Goal: Information Seeking & Learning: Learn about a topic

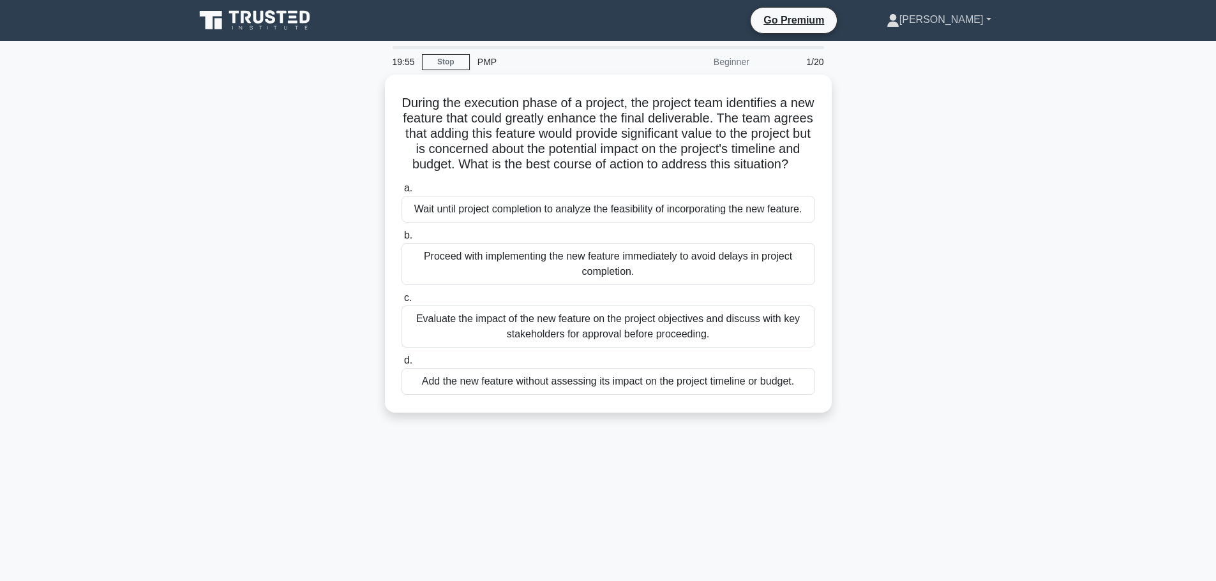
click at [975, 28] on link "[PERSON_NAME]" at bounding box center [939, 20] width 166 height 26
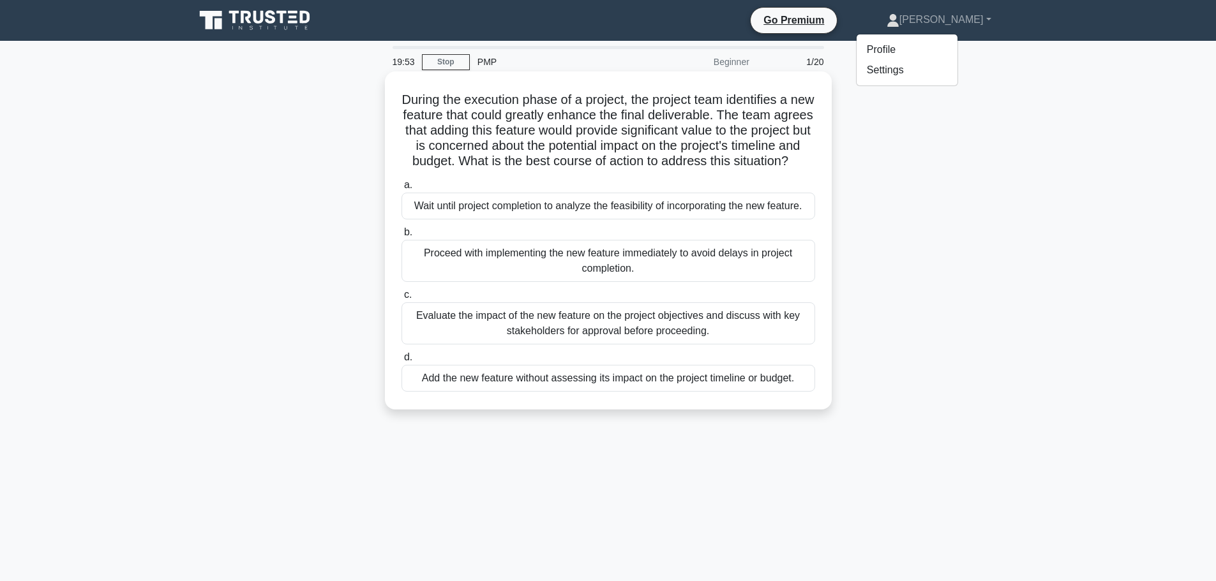
click at [517, 220] on div "Wait until project completion to analyze the feasibility of incorporating the n…" at bounding box center [607, 206] width 413 height 27
click at [401, 190] on input "a. Wait until project completion to analyze the feasibility of incorporating th…" at bounding box center [401, 185] width 0 height 8
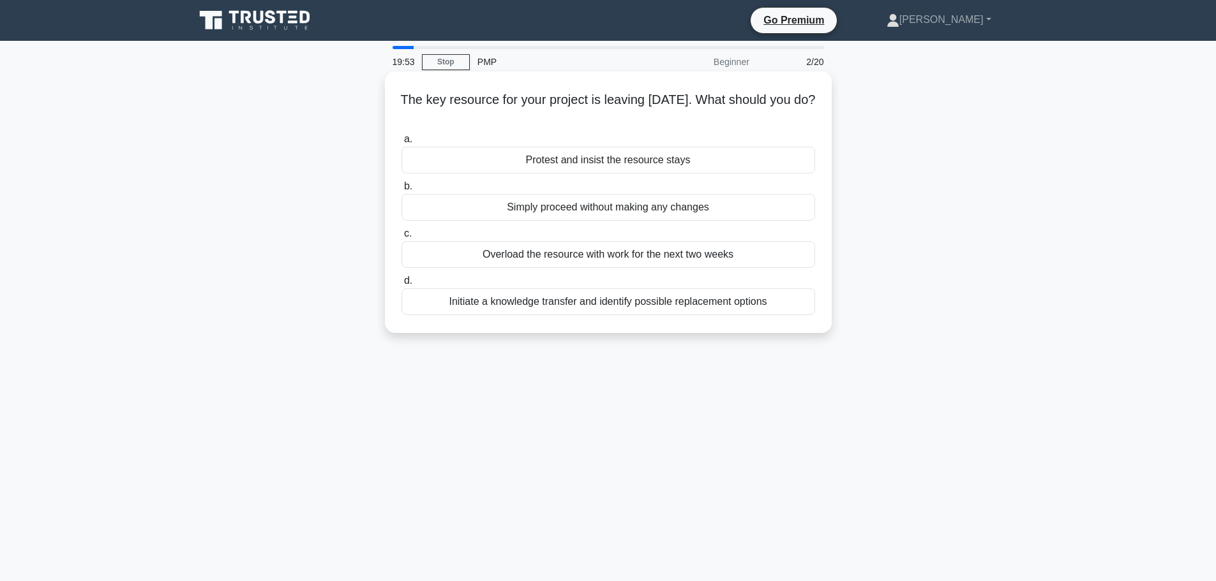
click at [508, 202] on div "Simply proceed without making any changes" at bounding box center [607, 207] width 413 height 27
click at [401, 191] on input "b. Simply proceed without making any changes" at bounding box center [401, 186] width 0 height 8
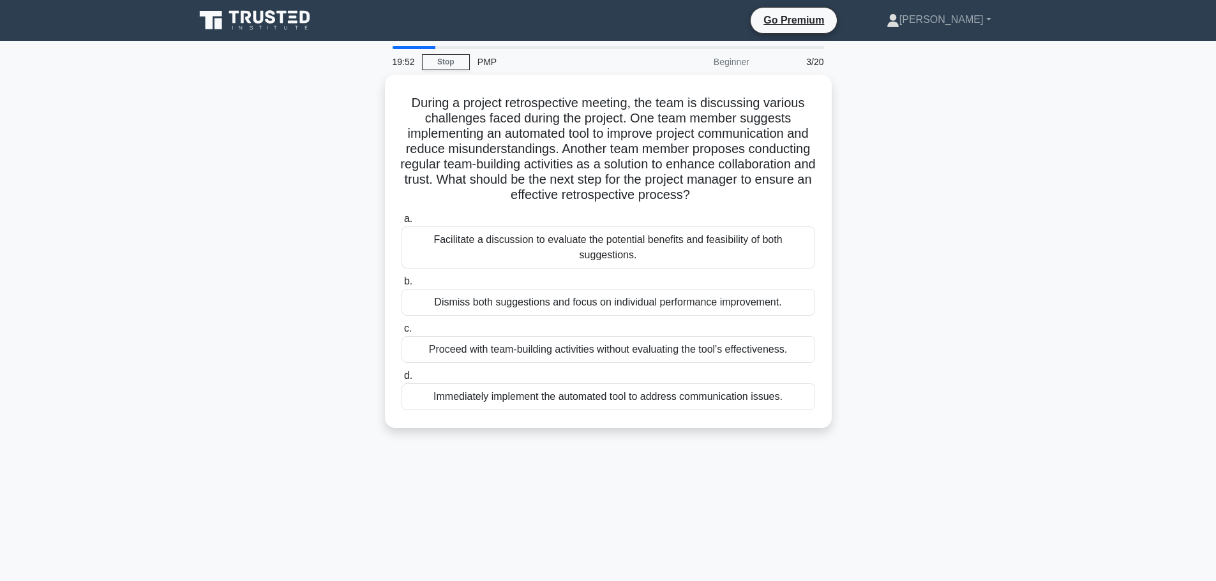
click at [513, 209] on div "During a project retrospective meeting, the team is discussing various challeng…" at bounding box center [608, 251] width 436 height 343
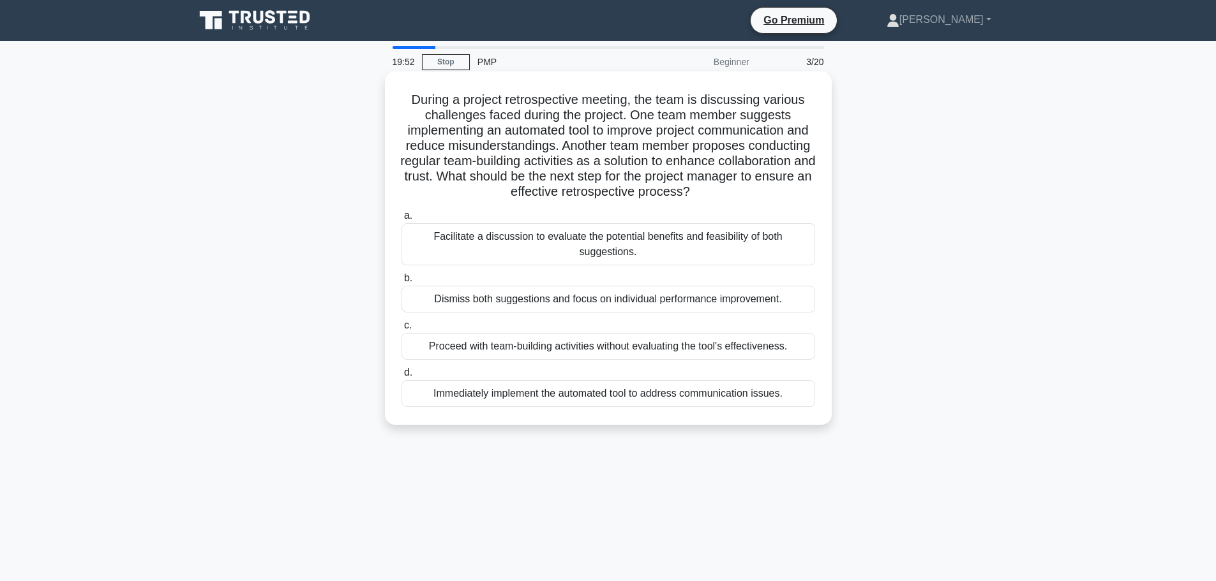
click at [524, 230] on div "Facilitate a discussion to evaluate the potential benefits and feasibility of b…" at bounding box center [607, 244] width 413 height 42
click at [401, 220] on input "a. Facilitate a discussion to evaluate the potential benefits and feasibility o…" at bounding box center [401, 216] width 0 height 8
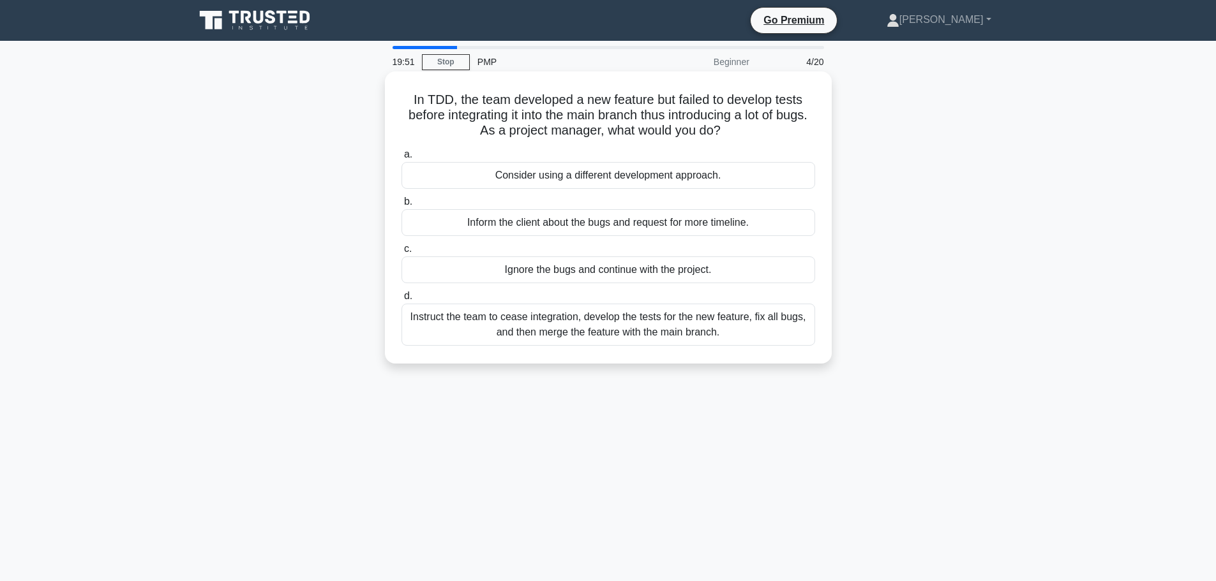
click at [526, 236] on div "Inform the client about the bugs and request for more timeline." at bounding box center [607, 222] width 413 height 27
click at [401, 206] on input "b. Inform the client about the bugs and request for more timeline." at bounding box center [401, 202] width 0 height 8
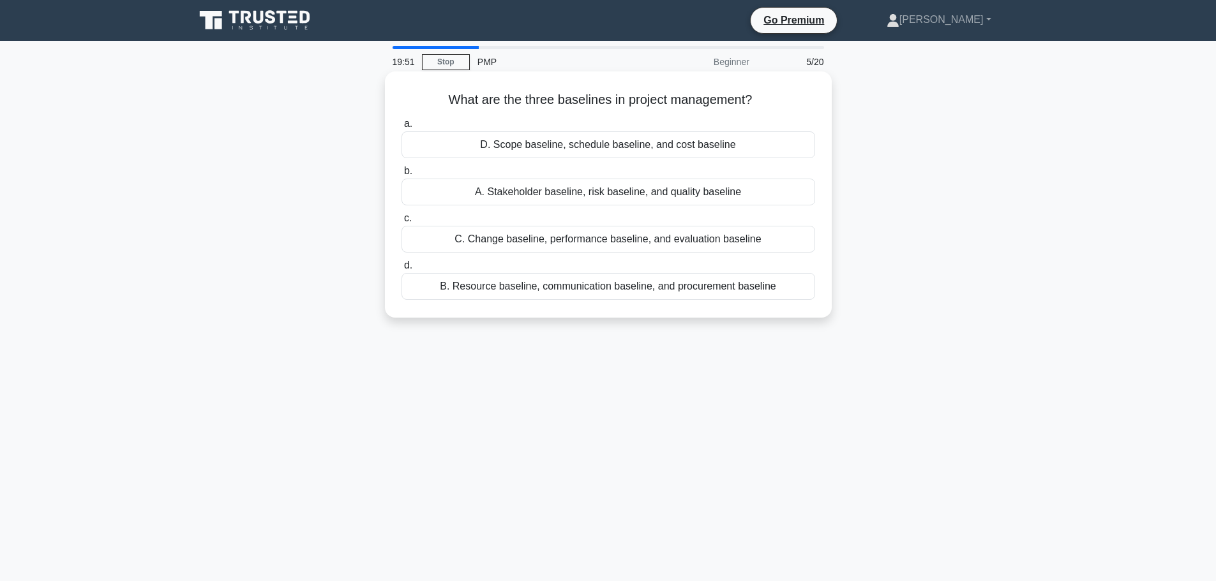
click at [526, 247] on div "C. Change baseline, performance baseline, and evaluation baseline" at bounding box center [607, 239] width 413 height 27
click at [401, 223] on input "c. C. Change baseline, performance baseline, and evaluation baseline" at bounding box center [401, 218] width 0 height 8
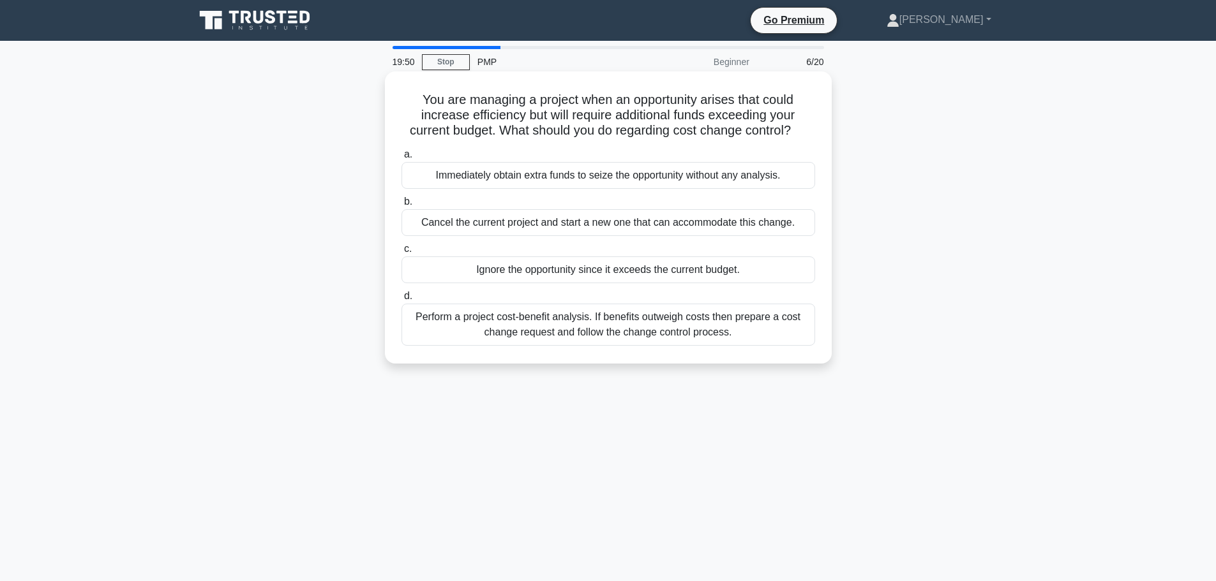
click at [526, 270] on div "Ignore the opportunity since it exceeds the current budget." at bounding box center [607, 270] width 413 height 27
click at [401, 253] on input "c. Ignore the opportunity since it exceeds the current budget." at bounding box center [401, 249] width 0 height 8
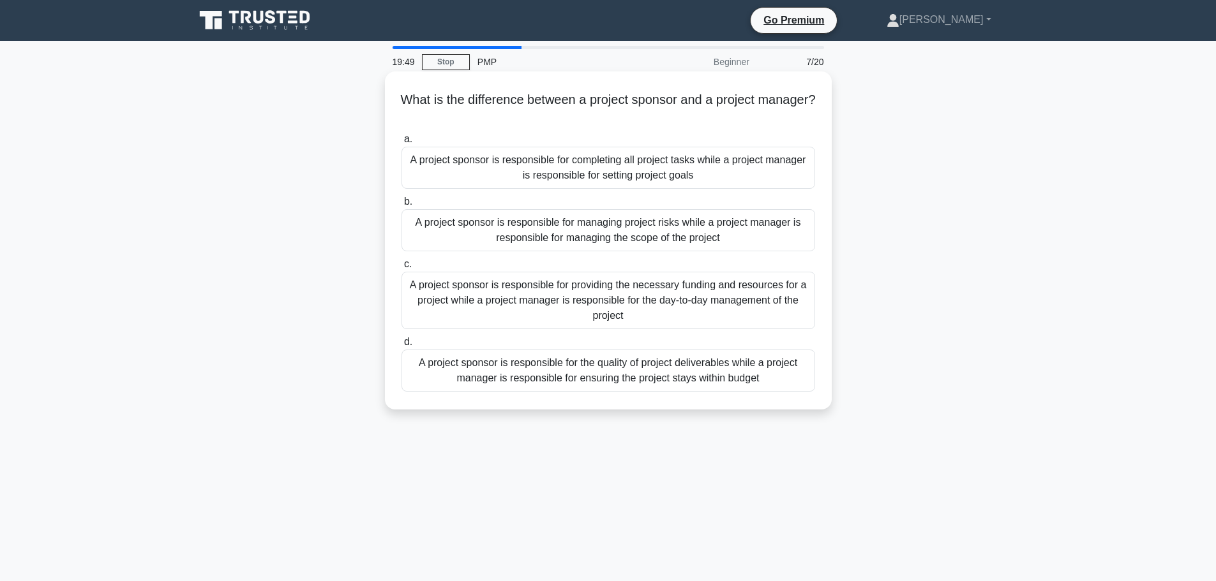
click at [530, 279] on div "A project sponsor is responsible for providing the necessary funding and resour…" at bounding box center [607, 300] width 413 height 57
click at [401, 269] on input "c. A project sponsor is responsible for providing the necessary funding and res…" at bounding box center [401, 264] width 0 height 8
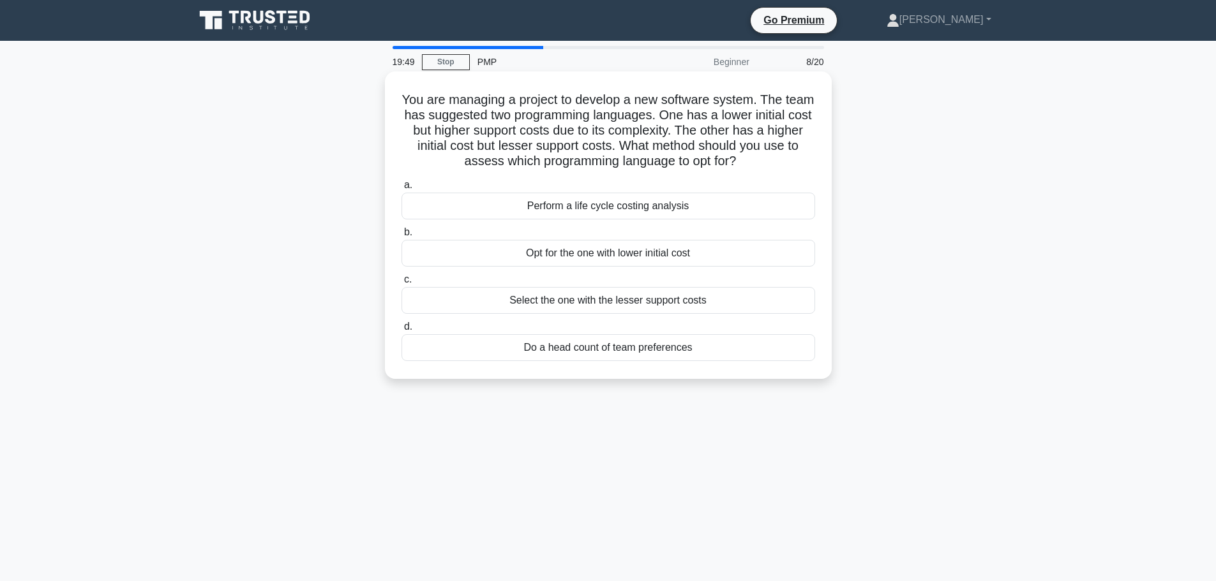
click at [529, 251] on div "Opt for the one with lower initial cost" at bounding box center [607, 253] width 413 height 27
click at [401, 237] on input "b. Opt for the one with lower initial cost" at bounding box center [401, 232] width 0 height 8
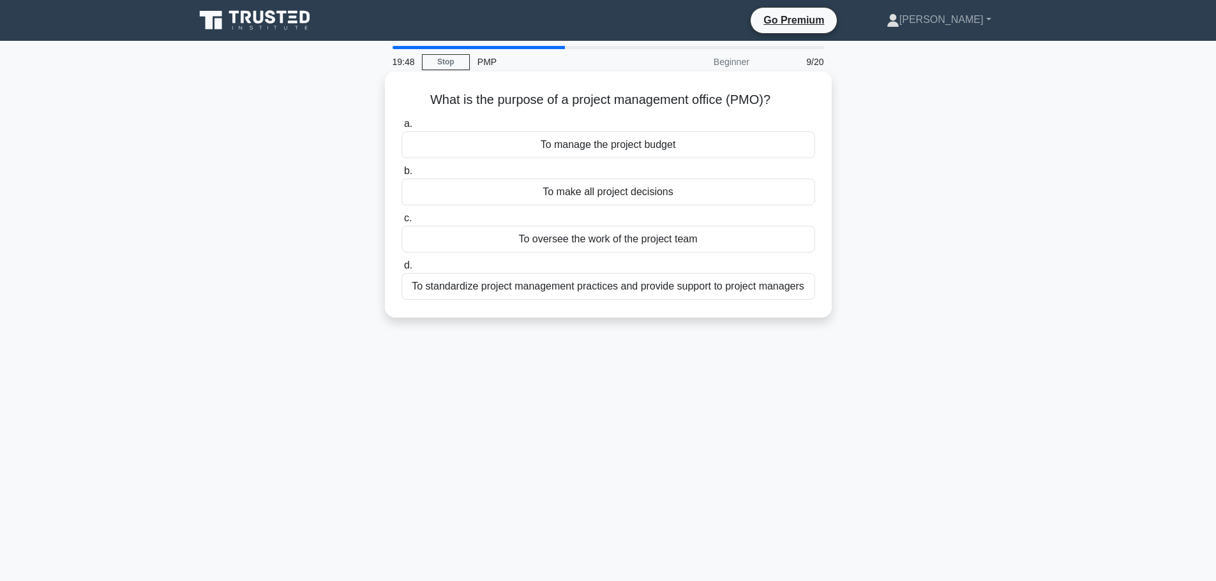
click at [526, 239] on div "To oversee the work of the project team" at bounding box center [607, 239] width 413 height 27
click at [401, 223] on input "c. To oversee the work of the project team" at bounding box center [401, 218] width 0 height 8
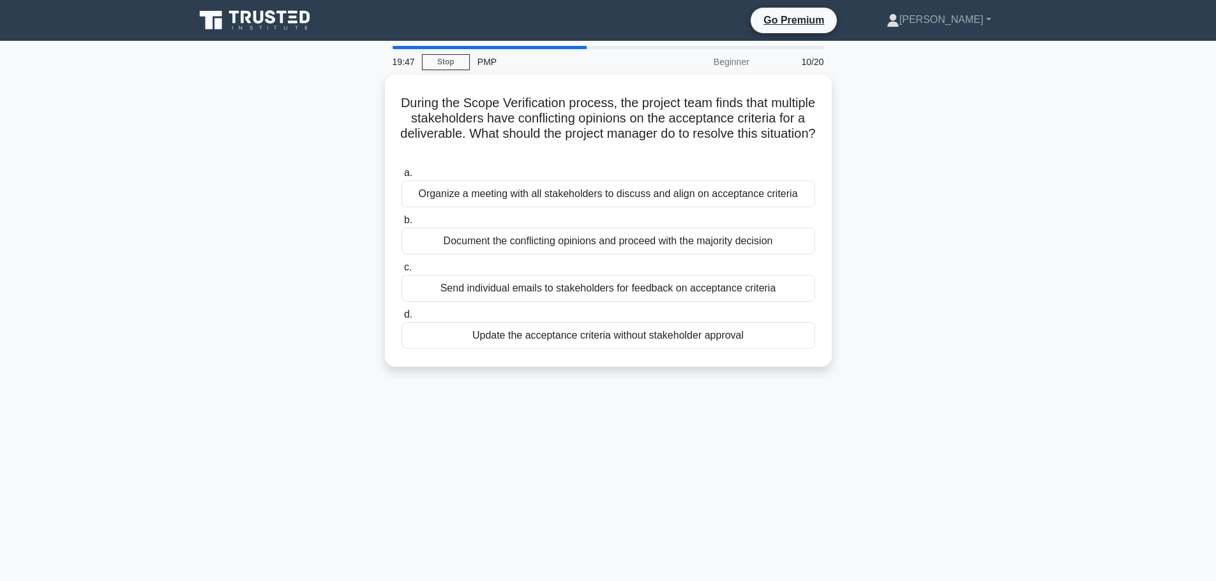
click at [526, 239] on div "Document the conflicting opinions and proceed with the majority decision" at bounding box center [607, 241] width 413 height 27
click at [401, 225] on input "b. Document the conflicting opinions and proceed with the majority decision" at bounding box center [401, 220] width 0 height 8
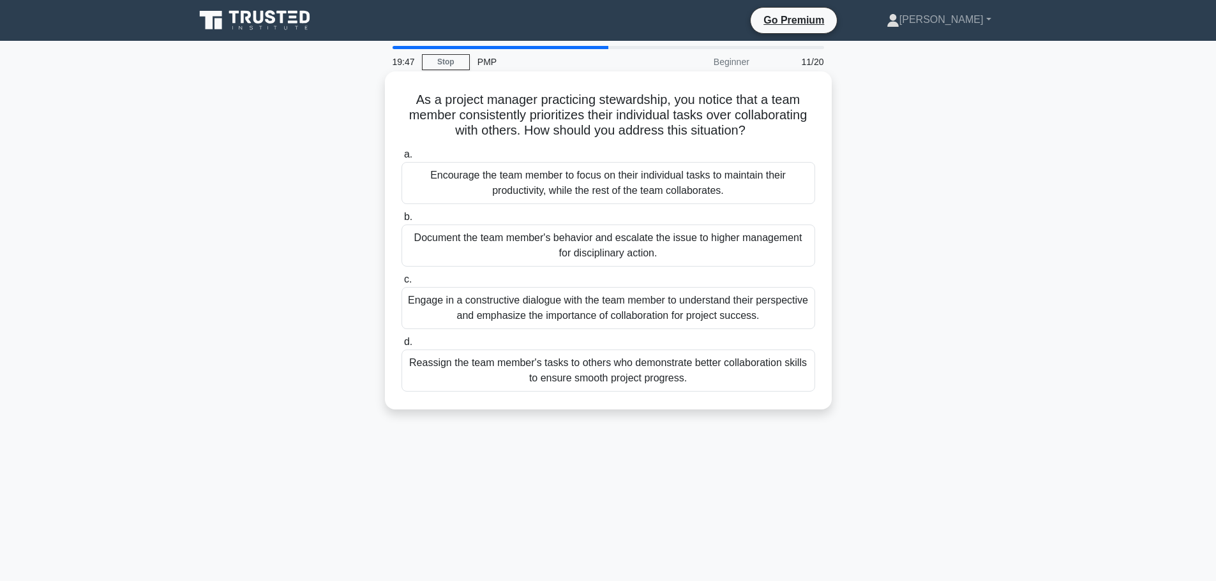
click at [526, 239] on div "Document the team member's behavior and escalate the issue to higher management…" at bounding box center [607, 246] width 413 height 42
click at [401, 221] on input "b. Document the team member's behavior and escalate the issue to higher managem…" at bounding box center [401, 217] width 0 height 8
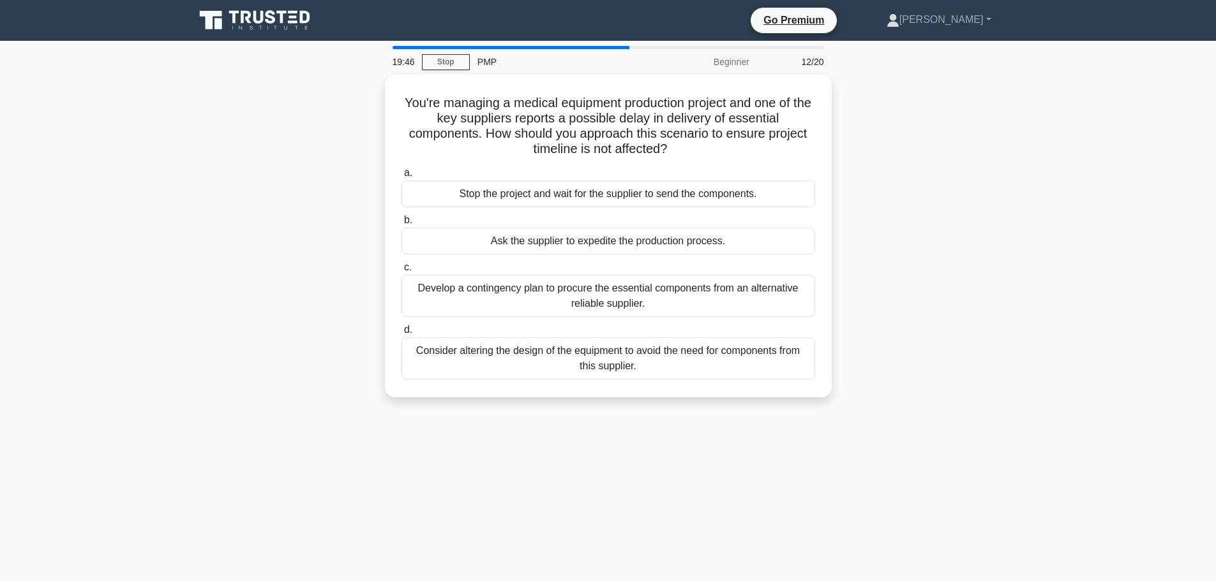
click at [526, 239] on div "Ask the supplier to expedite the production process." at bounding box center [607, 241] width 413 height 27
click at [401, 225] on input "b. Ask the supplier to expedite the production process." at bounding box center [401, 220] width 0 height 8
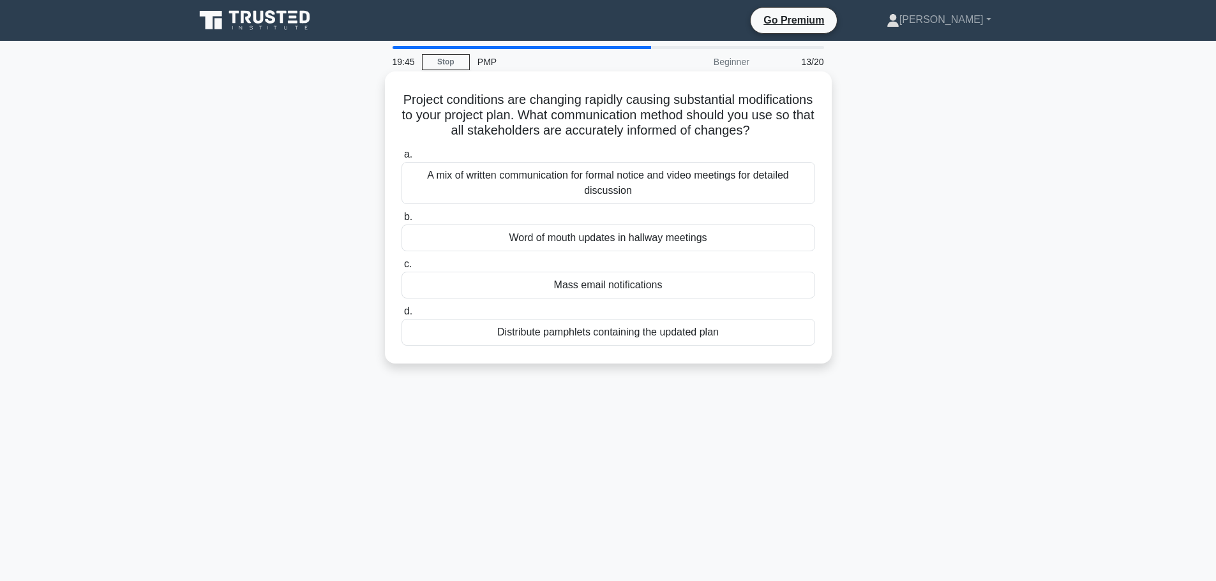
click at [517, 203] on div "A mix of written communication for formal notice and video meetings for detaile…" at bounding box center [607, 183] width 413 height 42
click at [401, 159] on input "a. A mix of written communication for formal notice and video meetings for deta…" at bounding box center [401, 155] width 0 height 8
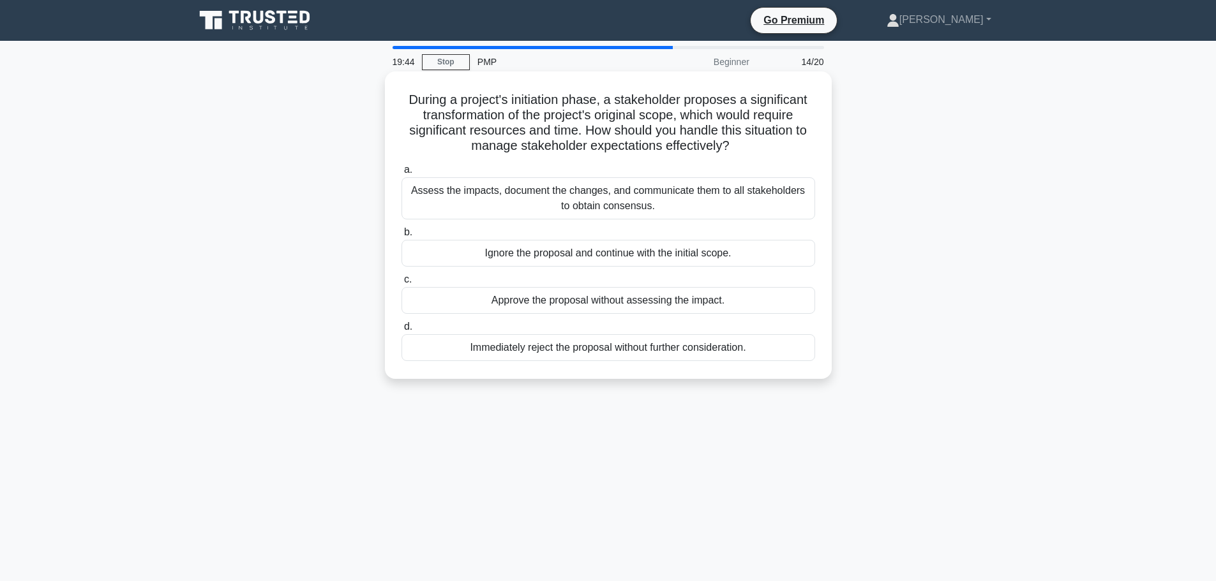
click at [520, 208] on div "Assess the impacts, document the changes, and communicate them to all stakehold…" at bounding box center [607, 198] width 413 height 42
click at [401, 174] on input "a. Assess the impacts, document the changes, and communicate them to all stakeh…" at bounding box center [401, 170] width 0 height 8
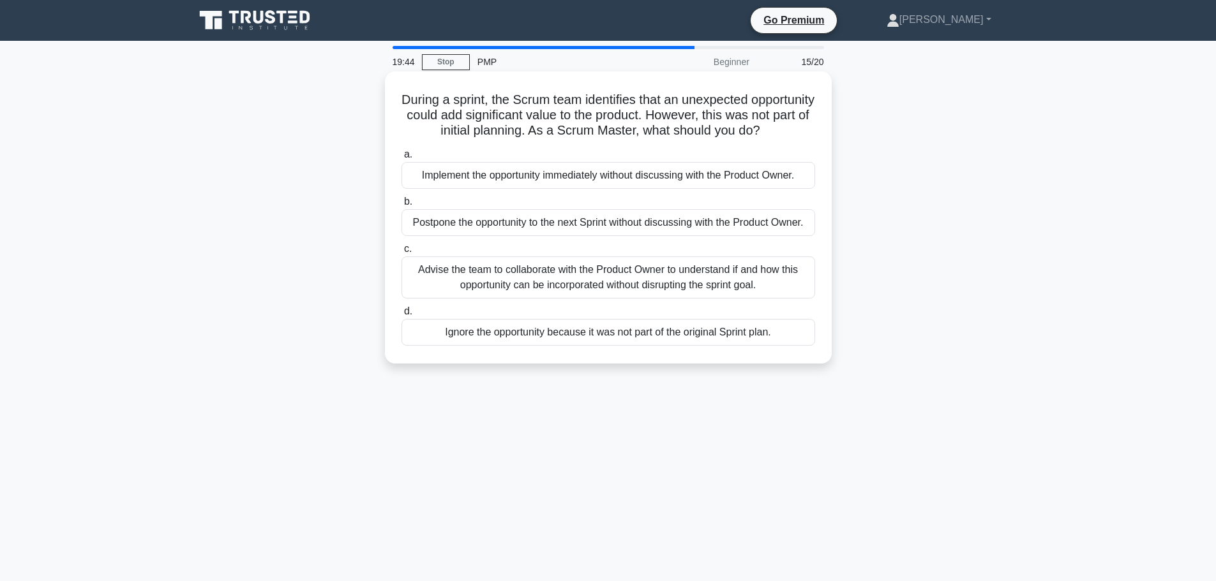
click at [521, 209] on div "a. Implement the opportunity immediately without discussing with the Product Ow…" at bounding box center [608, 246] width 429 height 204
click at [522, 207] on div "a. Implement the opportunity immediately without discussing with the Product Ow…" at bounding box center [608, 246] width 429 height 204
click at [521, 189] on div "Implement the opportunity immediately without discussing with the Product Owner." at bounding box center [607, 175] width 413 height 27
click at [401, 159] on input "a. Implement the opportunity immediately without discussing with the Product Ow…" at bounding box center [401, 155] width 0 height 8
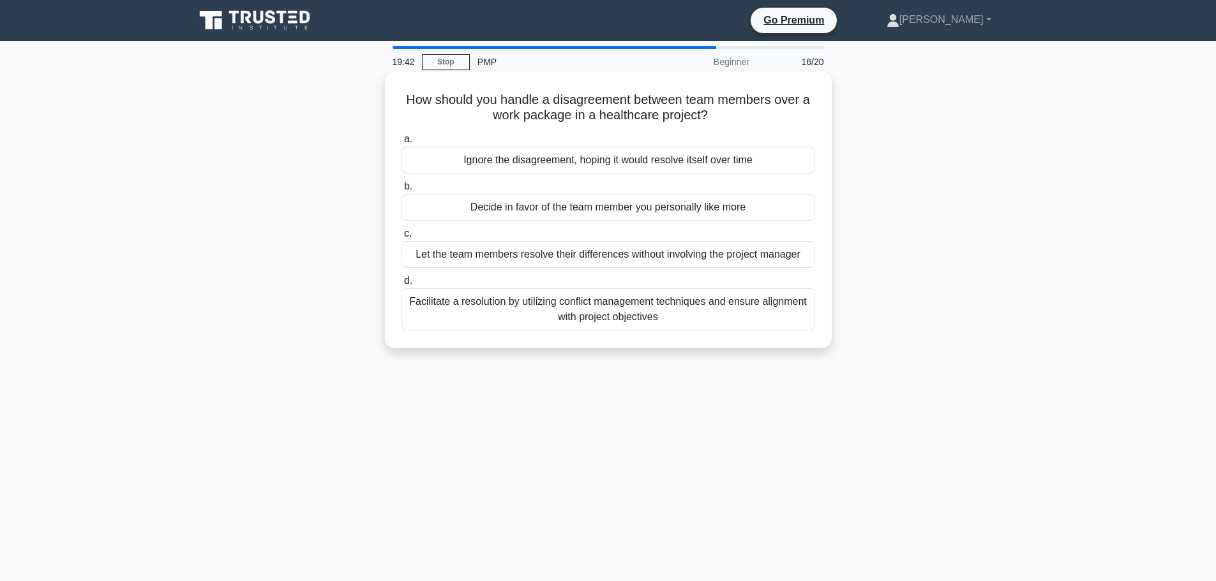
click at [522, 199] on div "Decide in favor of the team member you personally like more" at bounding box center [607, 207] width 413 height 27
click at [401, 191] on input "b. Decide in favor of the team member you personally like more" at bounding box center [401, 186] width 0 height 8
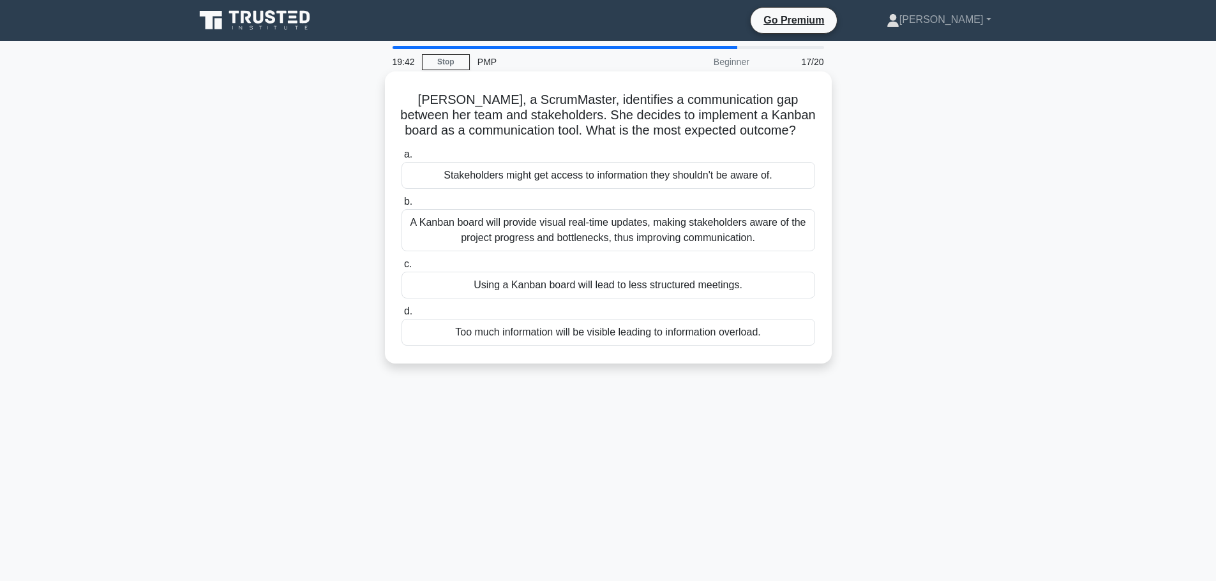
click at [525, 209] on label "b. A Kanban board will provide visual real-time updates, making stakeholders aw…" at bounding box center [607, 222] width 413 height 57
click at [401, 206] on input "b. A Kanban board will provide visual real-time updates, making stakeholders aw…" at bounding box center [401, 202] width 0 height 8
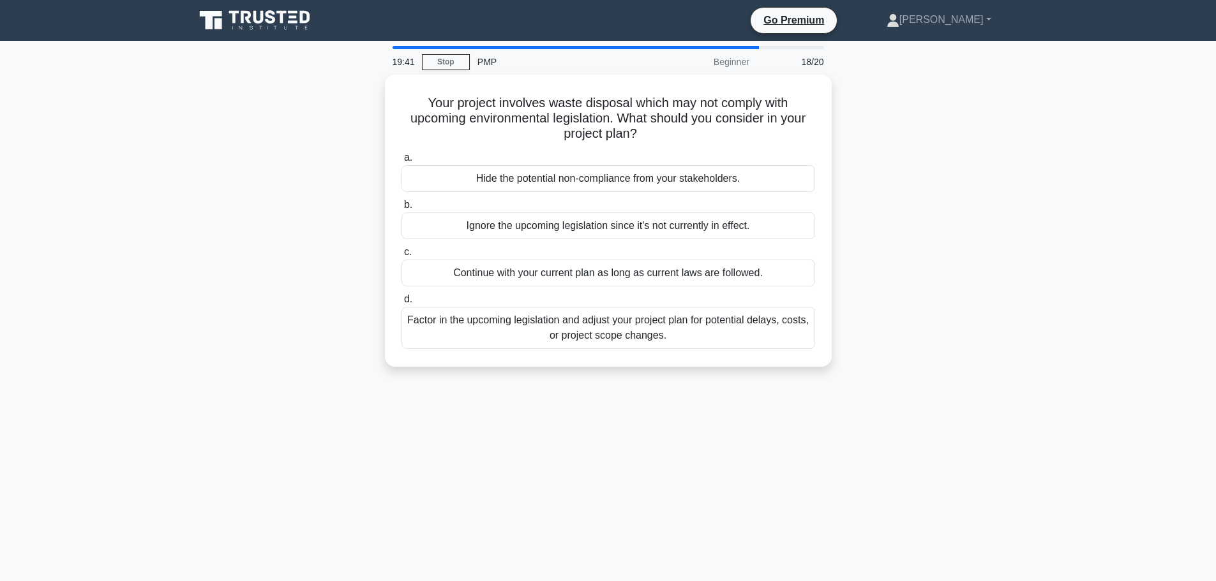
click at [525, 220] on div "Ignore the upcoming legislation since it's not currently in effect." at bounding box center [607, 225] width 413 height 27
click at [401, 209] on input "b. Ignore the upcoming legislation since it's not currently in effect." at bounding box center [401, 205] width 0 height 8
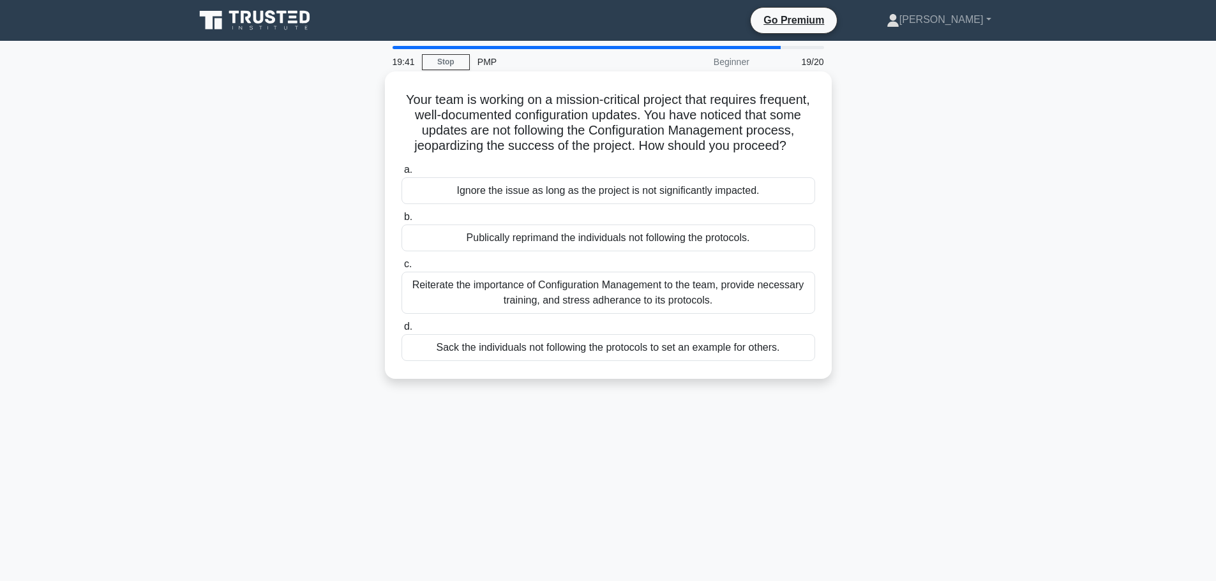
click at [525, 204] on div "Ignore the issue as long as the project is not significantly impacted." at bounding box center [607, 190] width 413 height 27
click at [401, 174] on input "a. Ignore the issue as long as the project is not significantly impacted." at bounding box center [401, 170] width 0 height 8
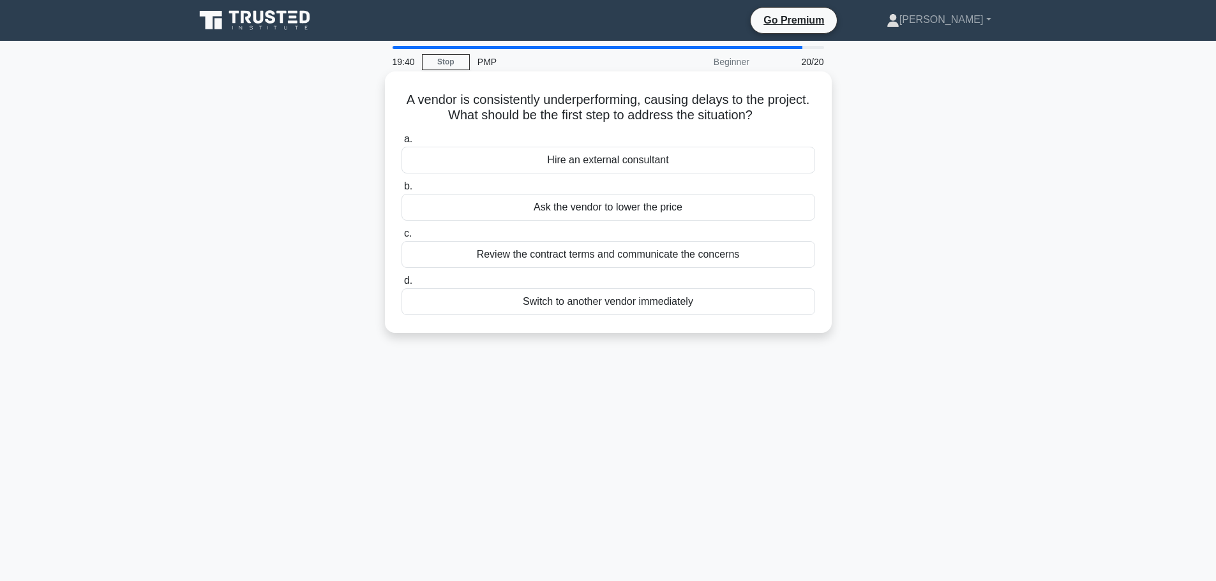
click at [525, 215] on div "Ask the vendor to lower the price" at bounding box center [607, 207] width 413 height 27
click at [401, 191] on input "b. Ask the vendor to lower the price" at bounding box center [401, 186] width 0 height 8
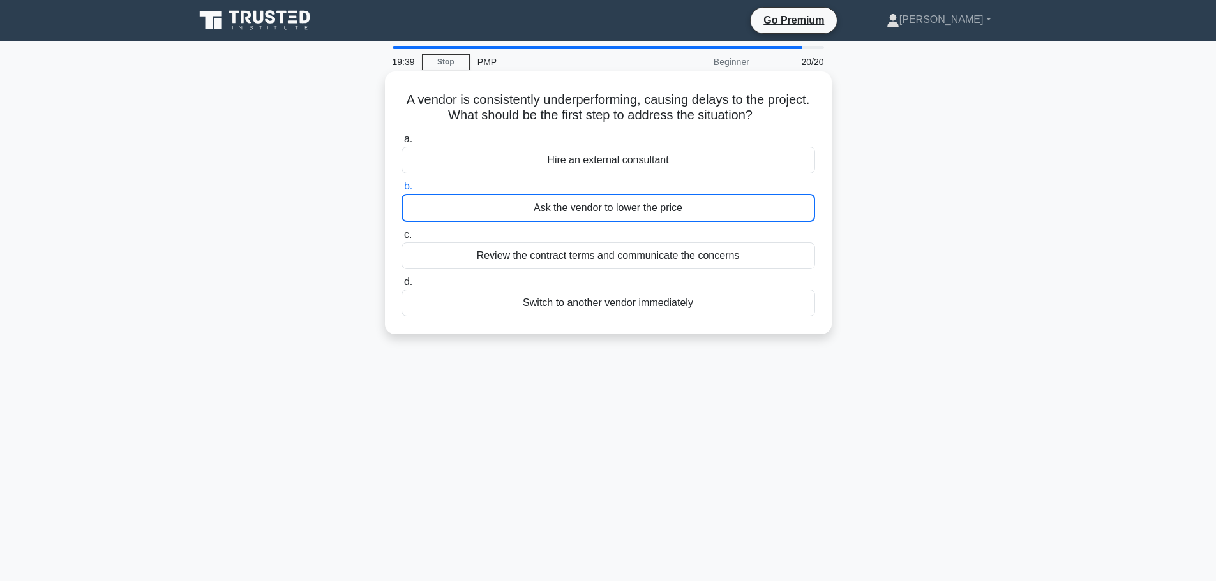
click at [525, 215] on div "Ask the vendor to lower the price" at bounding box center [607, 208] width 413 height 28
click at [401, 191] on input "b. Ask the vendor to lower the price" at bounding box center [401, 186] width 0 height 8
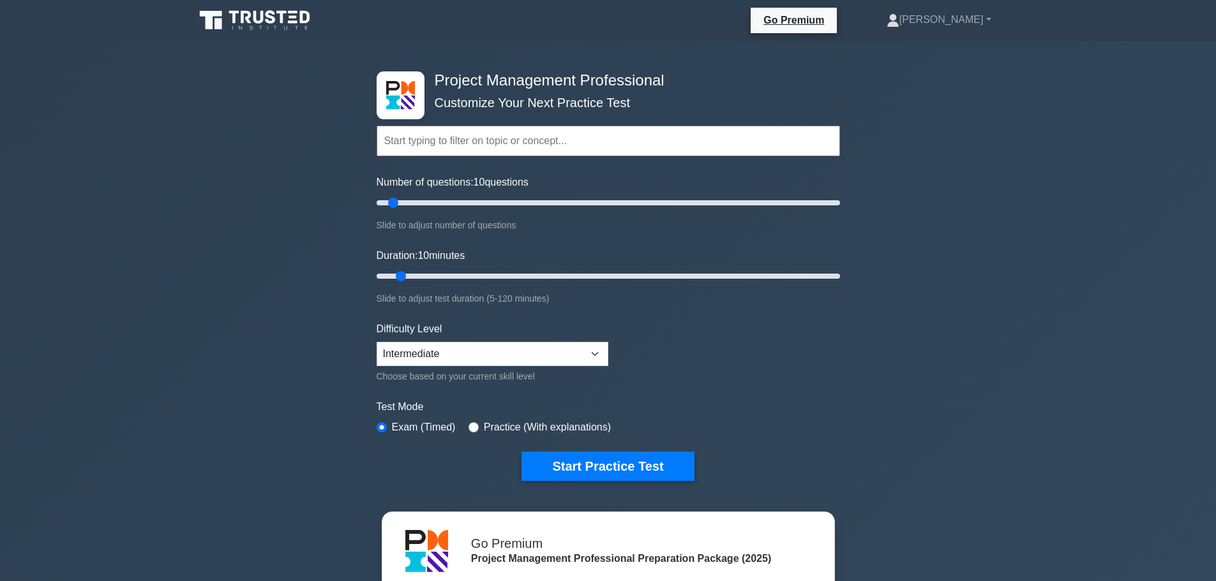
select select "intermediate"
drag, startPoint x: 390, startPoint y: 200, endPoint x: 869, endPoint y: 181, distance: 479.6
type input "200"
click at [840, 195] on input "Number of questions: 200 questions" at bounding box center [607, 202] width 463 height 15
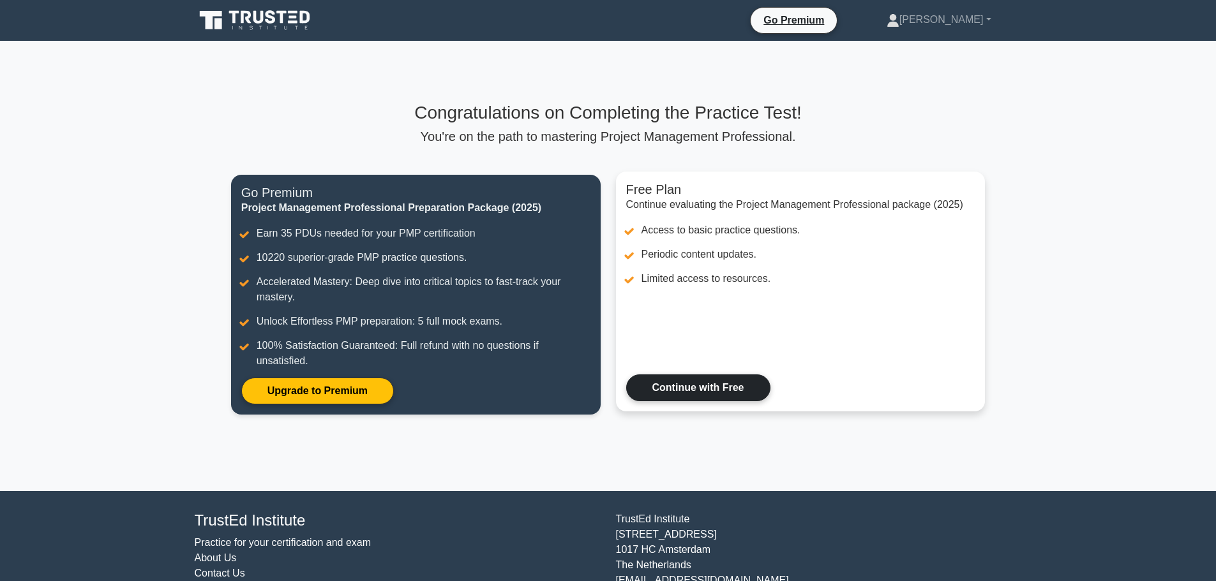
click at [666, 401] on link "Continue with Free" at bounding box center [698, 388] width 144 height 27
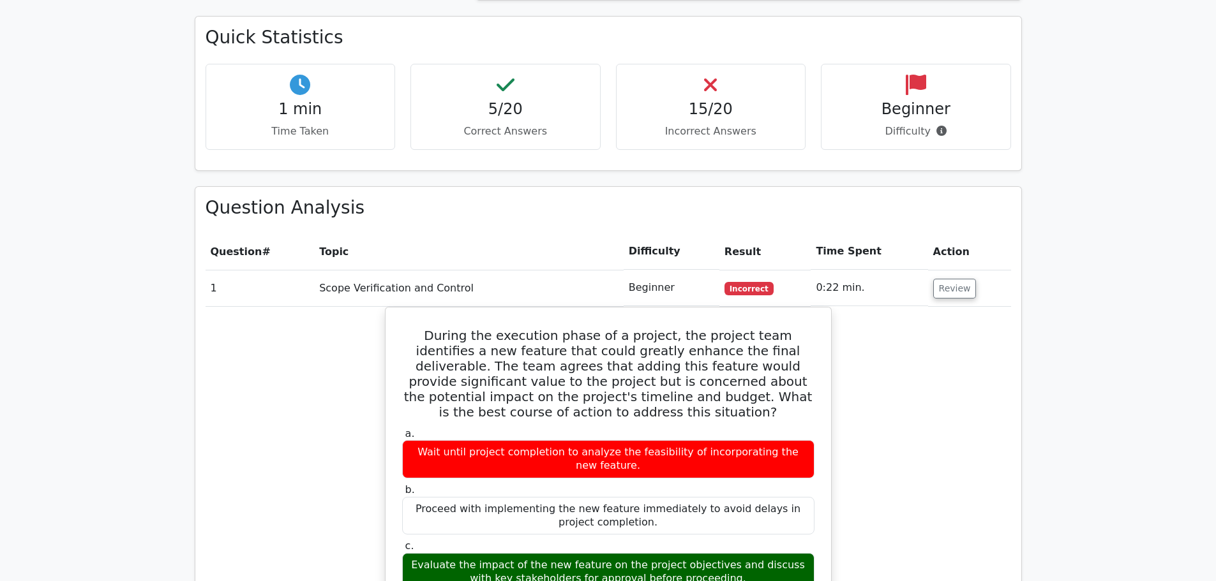
scroll to position [1049, 0]
